Goal: Navigation & Orientation: Find specific page/section

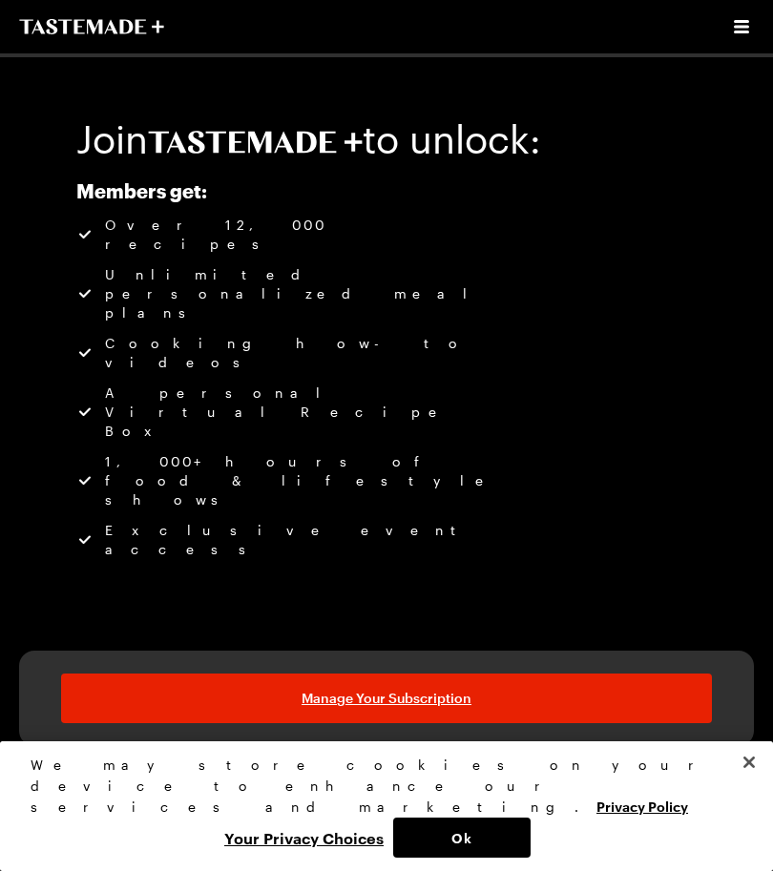
click at [744, 19] on icon "Open menu" at bounding box center [741, 26] width 23 height 23
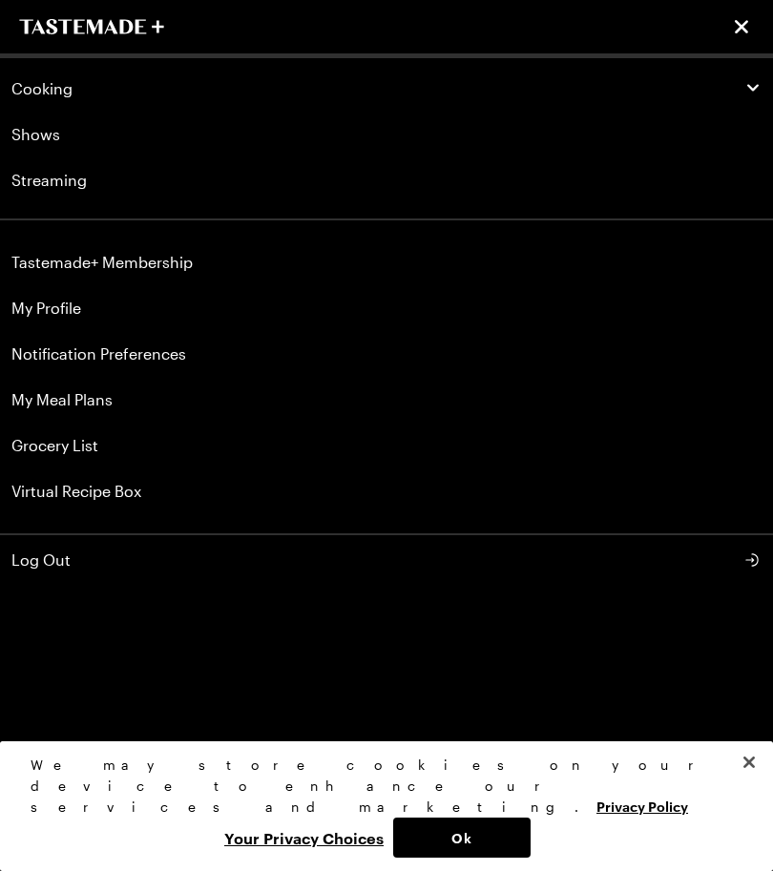
click at [53, 87] on span "Cooking" at bounding box center [41, 88] width 61 height 19
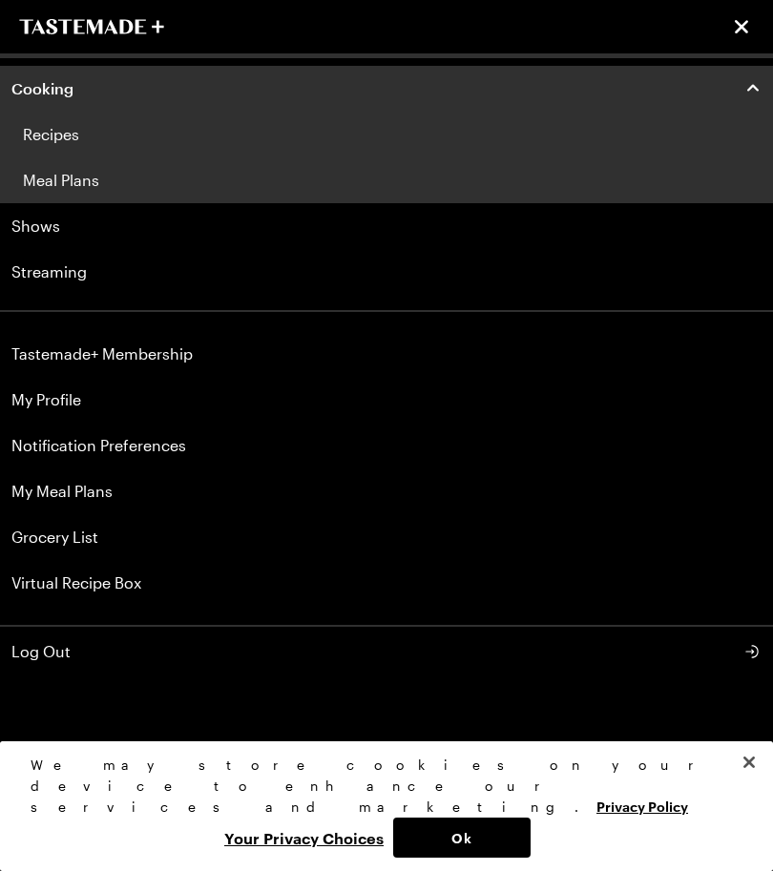
click at [61, 131] on link "Recipes" at bounding box center [386, 135] width 773 height 46
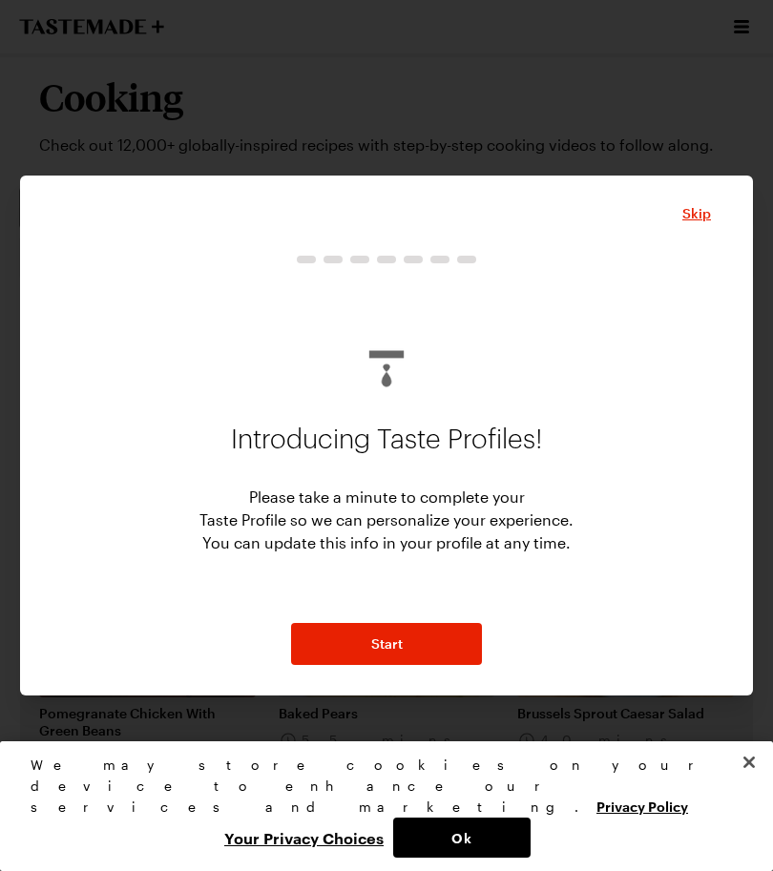
click at [406, 643] on button "Start" at bounding box center [386, 644] width 191 height 42
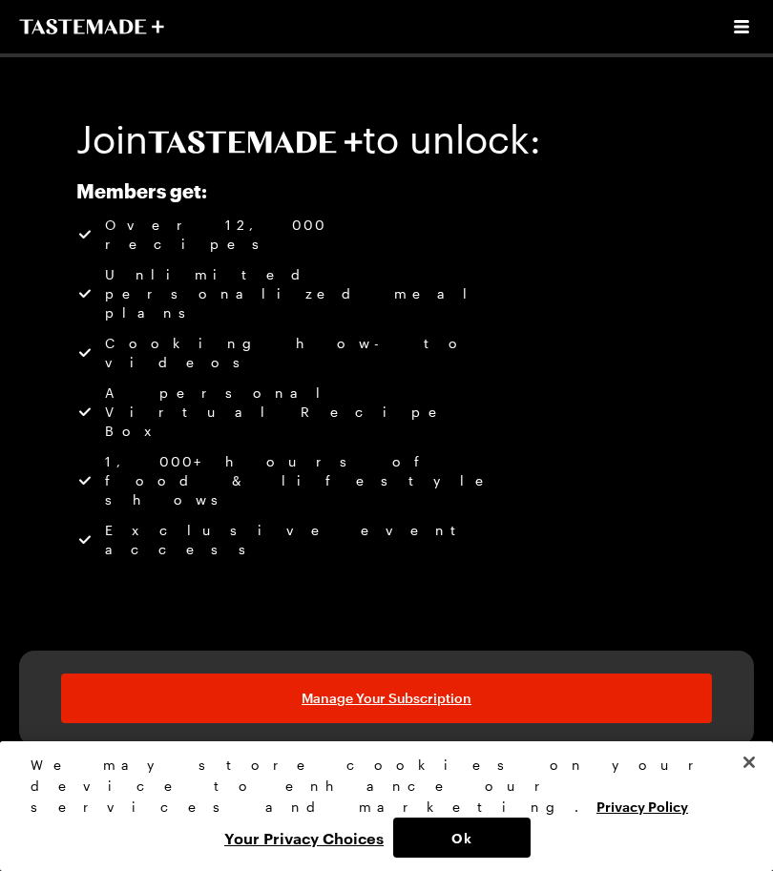
click at [763, 18] on div "Cooking Shows Streaming" at bounding box center [386, 26] width 773 height 53
click at [744, 27] on icon "Open menu" at bounding box center [741, 26] width 15 height 13
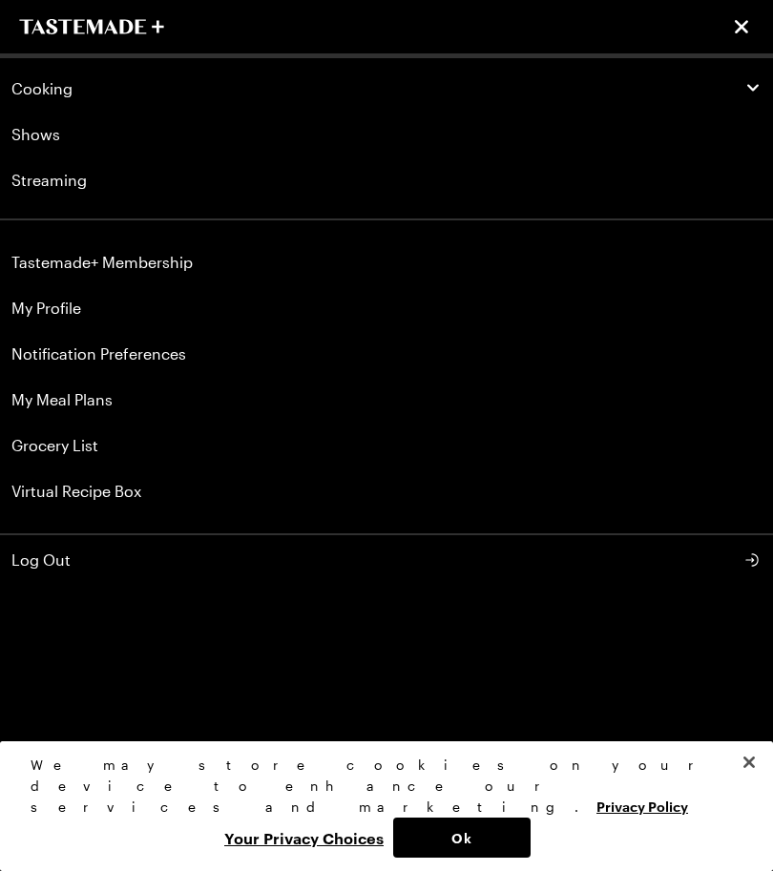
click at [91, 484] on link "Virtual Recipe Box" at bounding box center [386, 492] width 773 height 46
